Goal: Information Seeking & Learning: Learn about a topic

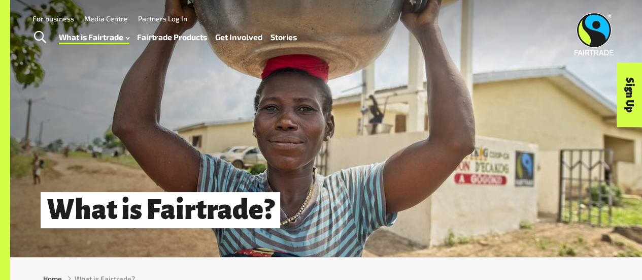
click at [281, 39] on link "Stories" at bounding box center [284, 37] width 26 height 14
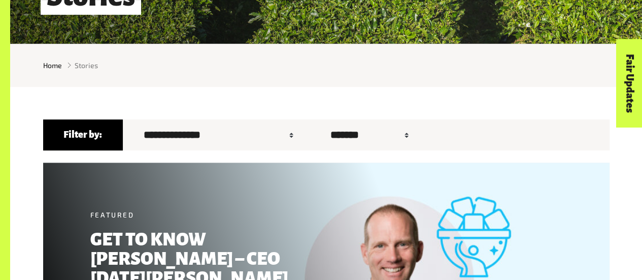
scroll to position [288, 0]
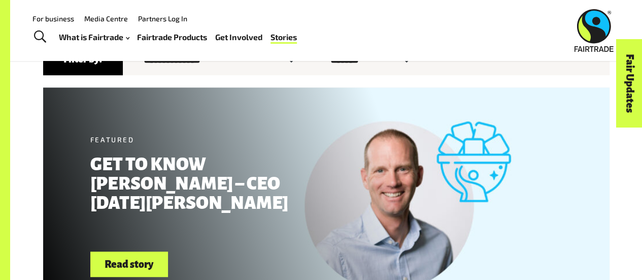
click at [310, 64] on label "Sort by ******* ****** ******" at bounding box center [367, 59] width 115 height 23
click at [320, 64] on select "******* ****** ******" at bounding box center [367, 59] width 94 height 23
click at [310, 61] on label "Sort by ******* ****** ******" at bounding box center [367, 59] width 115 height 23
click at [320, 61] on select "******* ****** ******" at bounding box center [367, 59] width 94 height 23
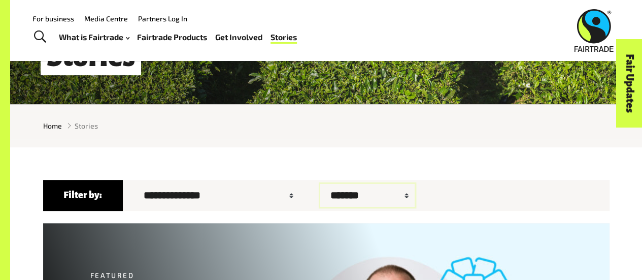
scroll to position [153, 0]
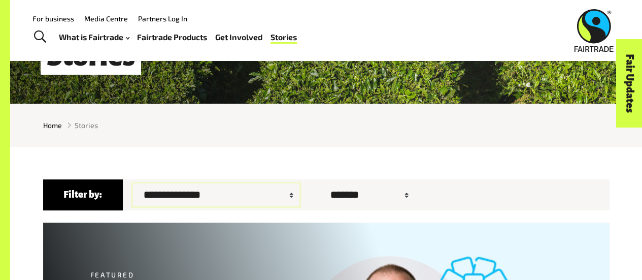
click at [256, 203] on select "**********" at bounding box center [216, 194] width 166 height 23
select select "**"
click at [133, 186] on select "**********" at bounding box center [216, 194] width 166 height 23
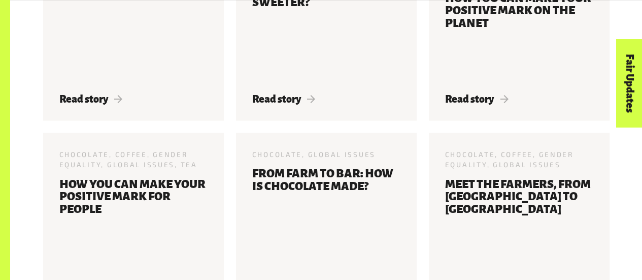
scroll to position [874, 0]
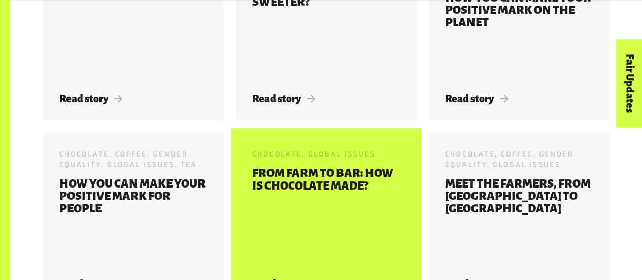
click at [339, 200] on h3 "From farm to bar: How is chocolate made?" at bounding box center [326, 216] width 148 height 99
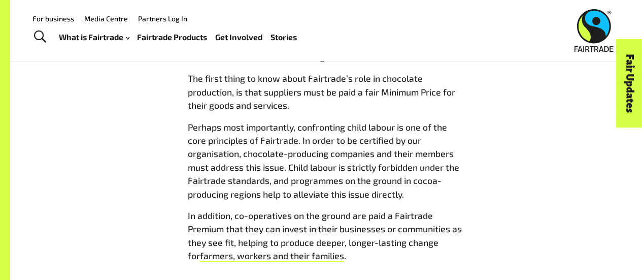
scroll to position [3415, 0]
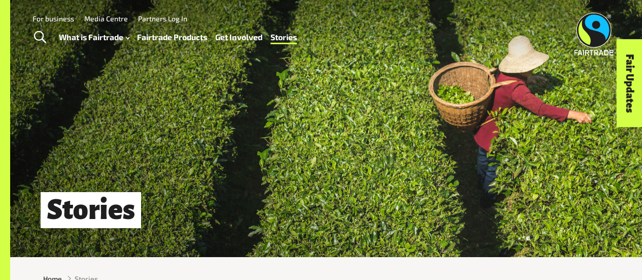
select select "**"
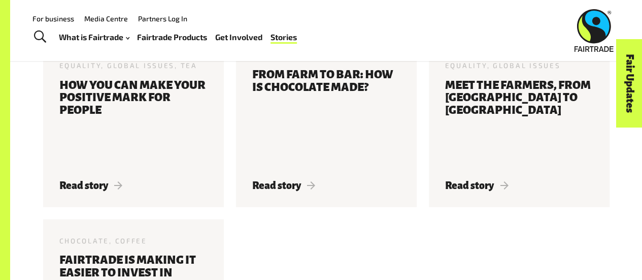
scroll to position [967, 0]
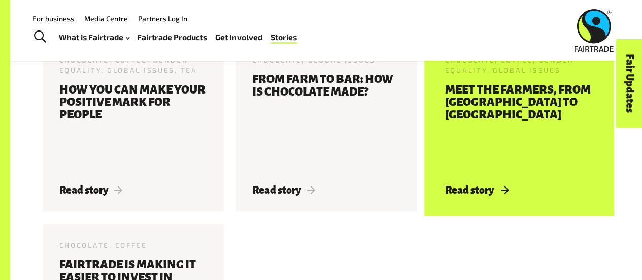
click at [547, 148] on h3 "Meet the farmers, from [GEOGRAPHIC_DATA] to [GEOGRAPHIC_DATA]" at bounding box center [519, 128] width 148 height 88
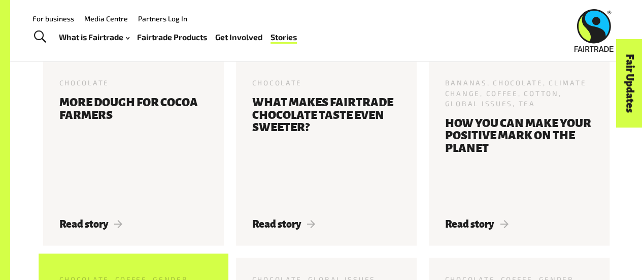
scroll to position [748, 0]
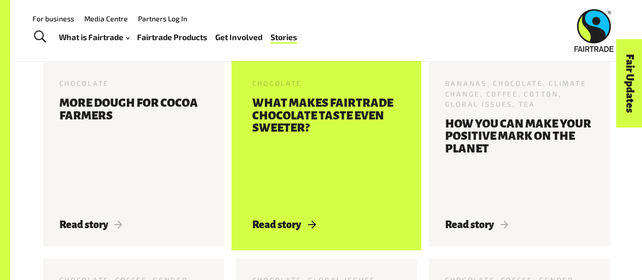
click at [303, 119] on h3 "What makes Fairtrade chocolate taste even sweeter?" at bounding box center [326, 151] width 148 height 109
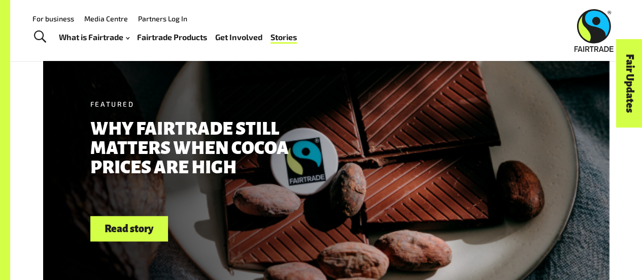
scroll to position [320, 0]
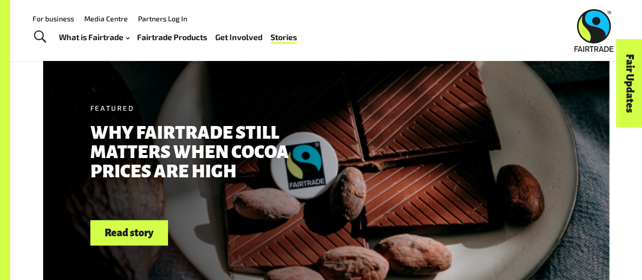
click at [146, 239] on link "Read story" at bounding box center [129, 233] width 78 height 26
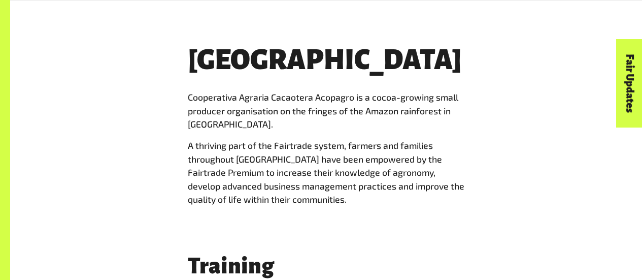
scroll to position [2252, 0]
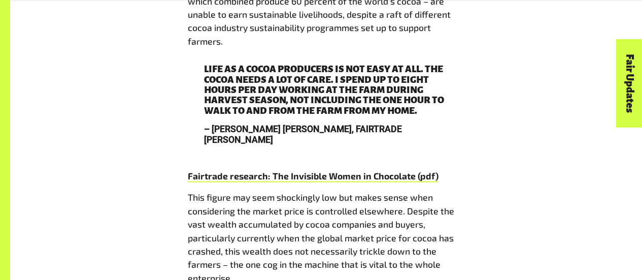
scroll to position [1087, 0]
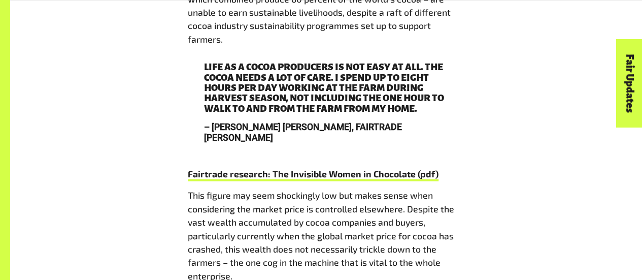
click at [357, 168] on link "Fairtrade research: The Invisible Women in Chocolate (pdf)" at bounding box center [313, 174] width 251 height 13
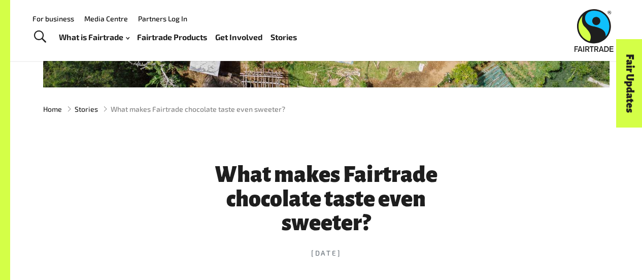
scroll to position [0, 0]
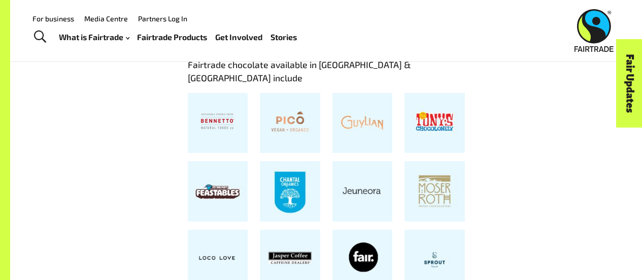
scroll to position [2016, 0]
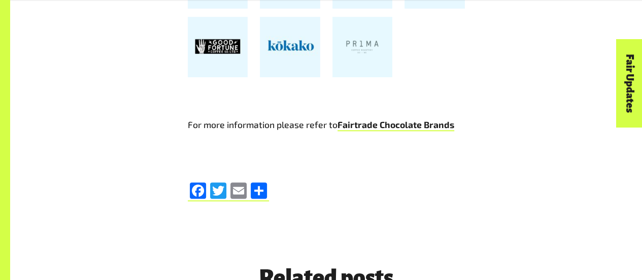
scroll to position [2298, 0]
click at [439, 128] on link "Fairtrade Chocolate Brands" at bounding box center [396, 124] width 117 height 13
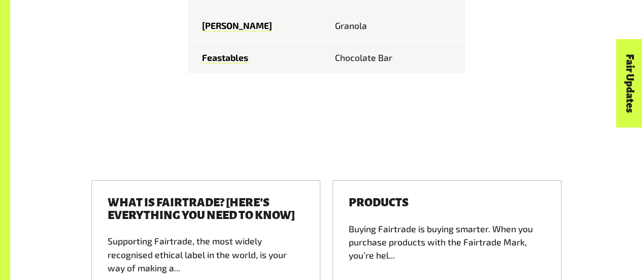
scroll to position [1531, 0]
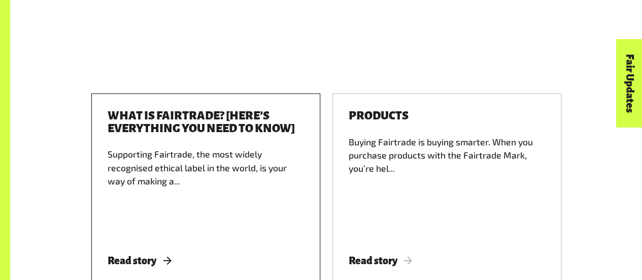
click at [129, 255] on span "Read story" at bounding box center [139, 260] width 63 height 11
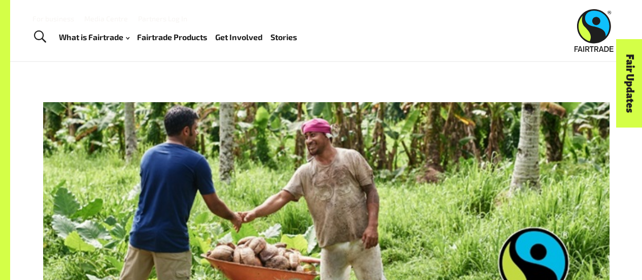
click at [199, 39] on link "Fairtrade Products" at bounding box center [172, 37] width 70 height 14
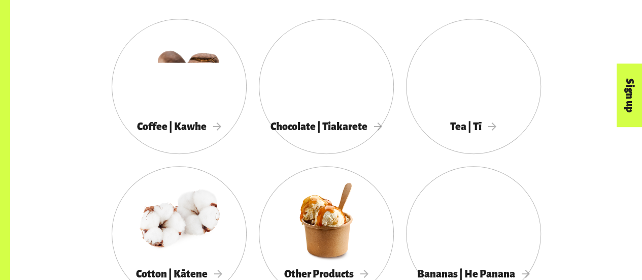
scroll to position [554, 0]
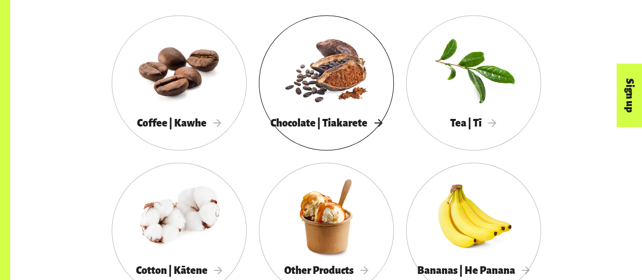
click at [341, 102] on div at bounding box center [326, 69] width 135 height 88
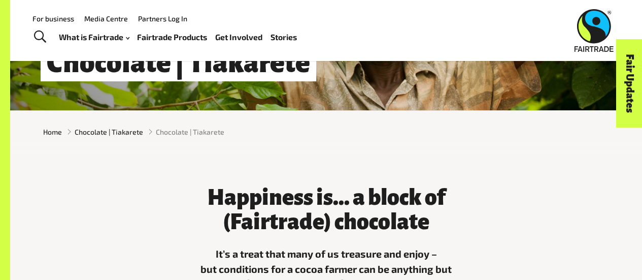
scroll to position [134, 0]
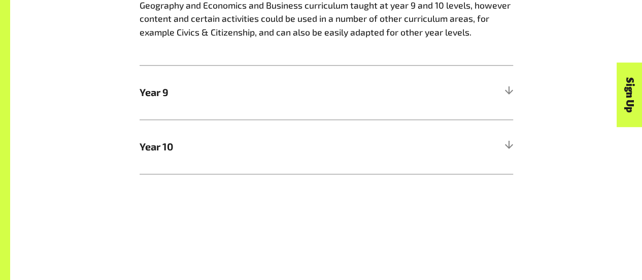
scroll to position [583, 0]
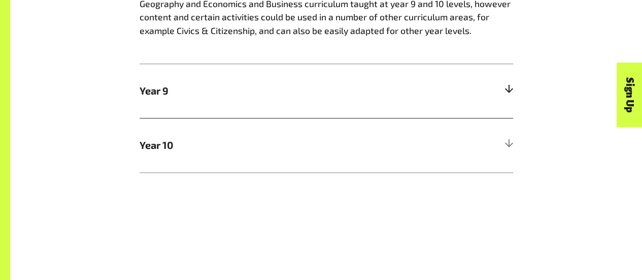
click at [511, 93] on div at bounding box center [508, 90] width 9 height 9
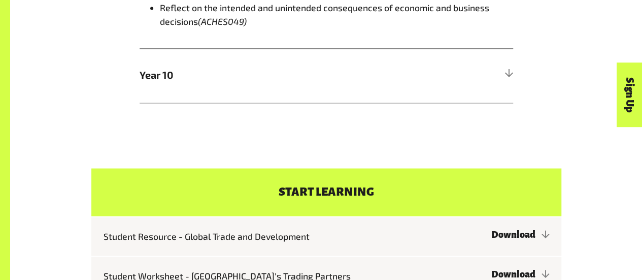
scroll to position [819, 0]
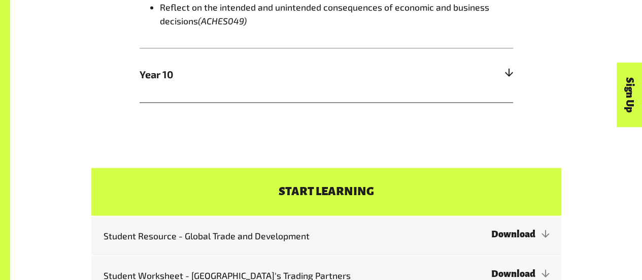
click at [509, 72] on div at bounding box center [508, 74] width 9 height 9
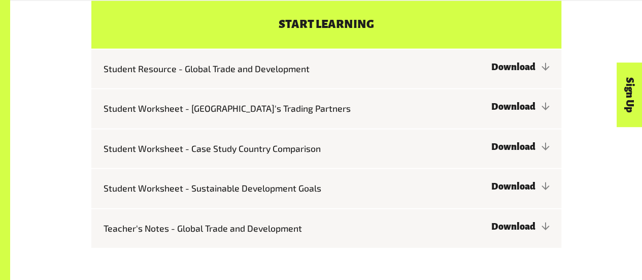
scroll to position [1119, 0]
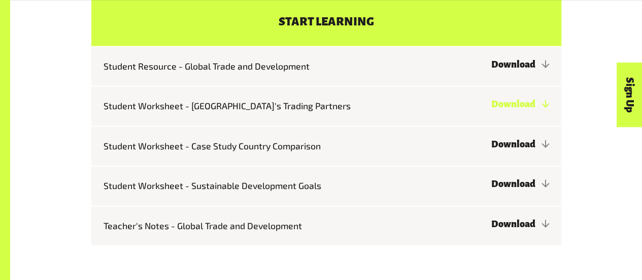
click at [549, 99] on link "Download" at bounding box center [520, 104] width 58 height 10
click at [519, 139] on link "Download" at bounding box center [520, 144] width 58 height 10
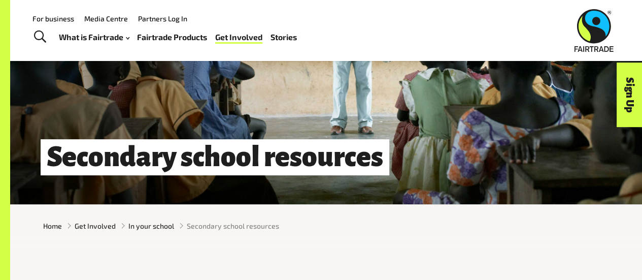
scroll to position [0, 0]
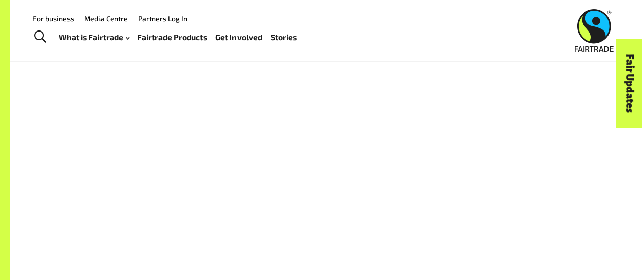
scroll to position [57, 0]
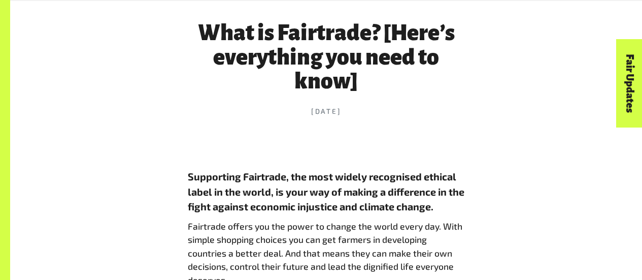
scroll to position [396, 0]
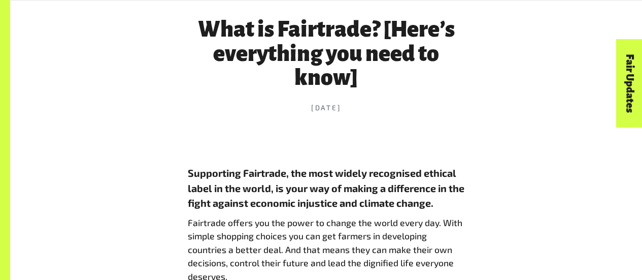
drag, startPoint x: 471, startPoint y: 156, endPoint x: 432, endPoint y: 111, distance: 59.4
click at [432, 111] on time "1 Feb 2019" at bounding box center [326, 108] width 277 height 10
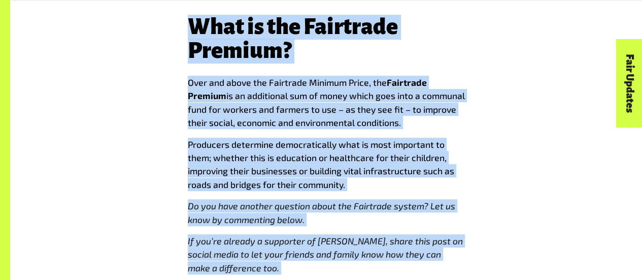
scroll to position [4116, 0]
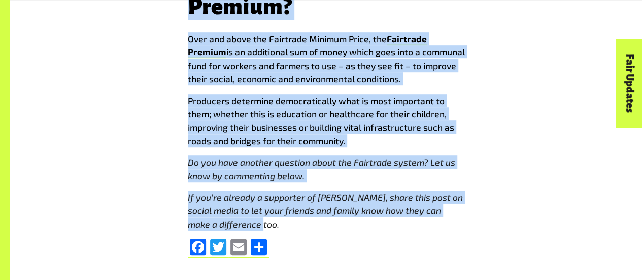
drag, startPoint x: 200, startPoint y: 136, endPoint x: 384, endPoint y: 212, distance: 199.0
copy div "What is Fairtrade? [Here’s everything you need to know] 1 Feb 2019 Supporting F…"
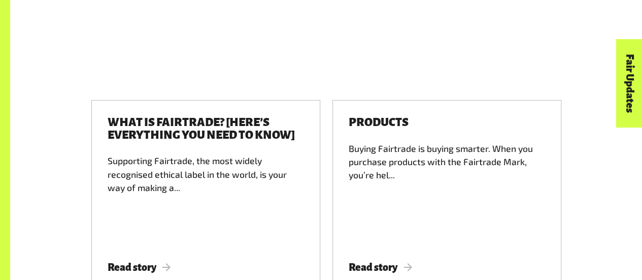
scroll to position [1531, 0]
